Goal: Navigation & Orientation: Find specific page/section

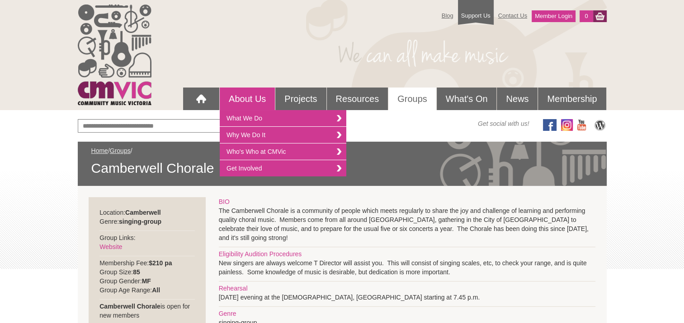
click at [237, 94] on link "About Us" at bounding box center [247, 99] width 55 height 23
